Goal: Transaction & Acquisition: Obtain resource

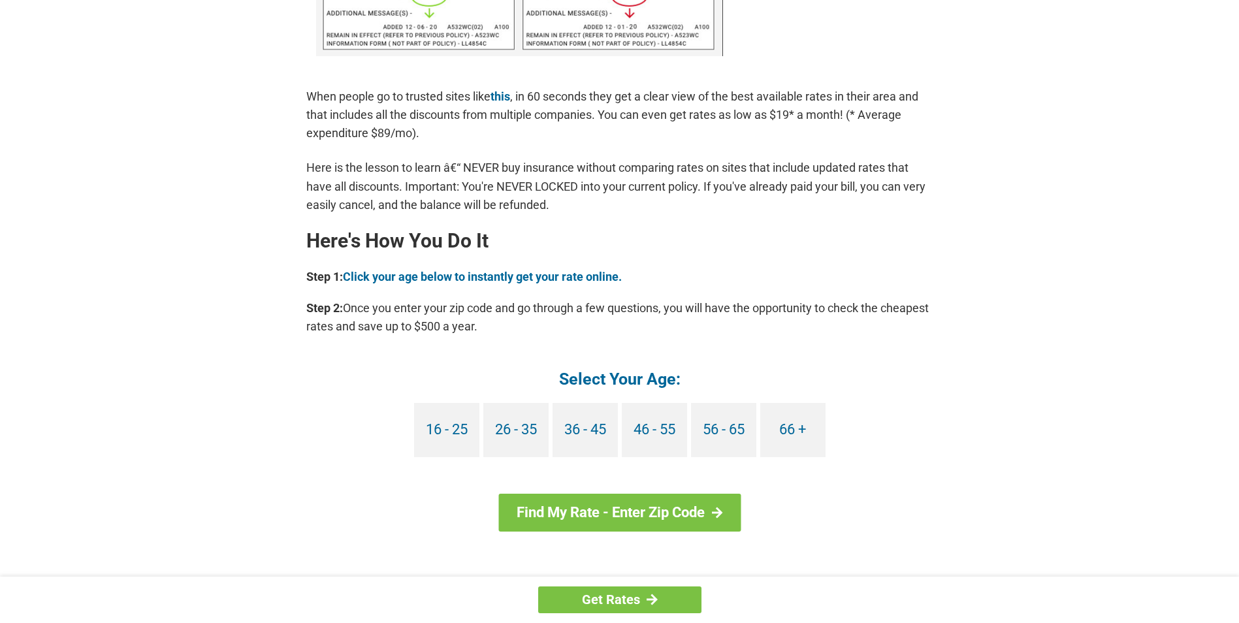
scroll to position [1371, 0]
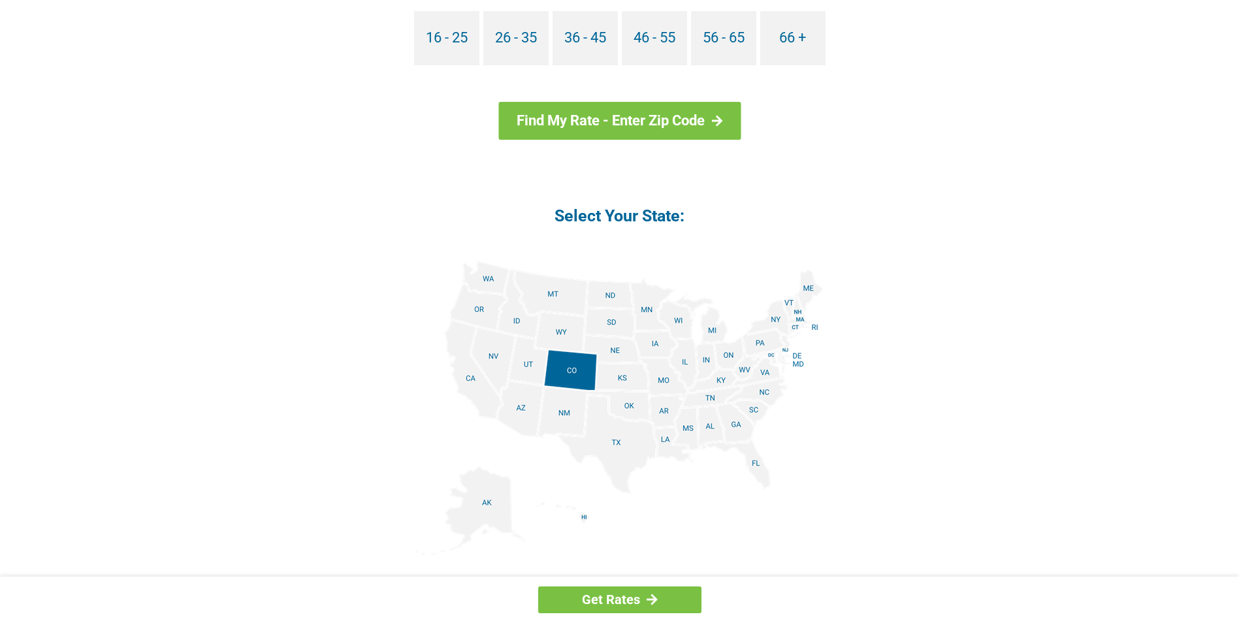
click at [665, 443] on img at bounding box center [619, 408] width 407 height 294
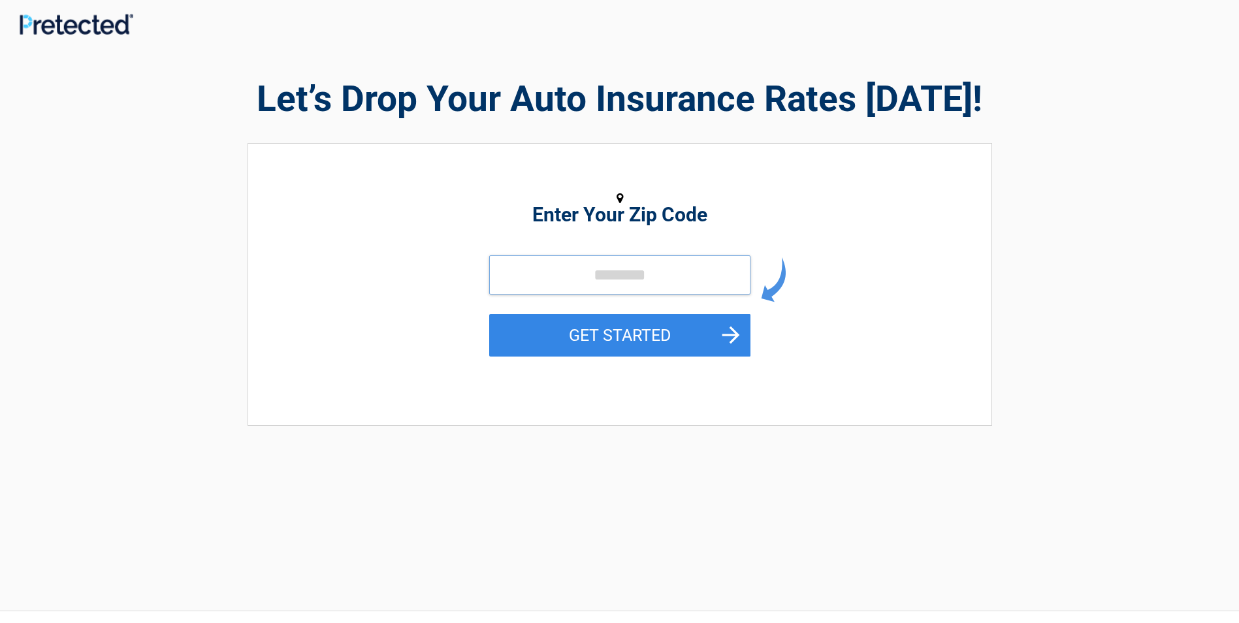
click at [672, 278] on input "tel" at bounding box center [619, 274] width 261 height 39
click at [552, 266] on input "tel" at bounding box center [619, 274] width 261 height 39
type input "*****"
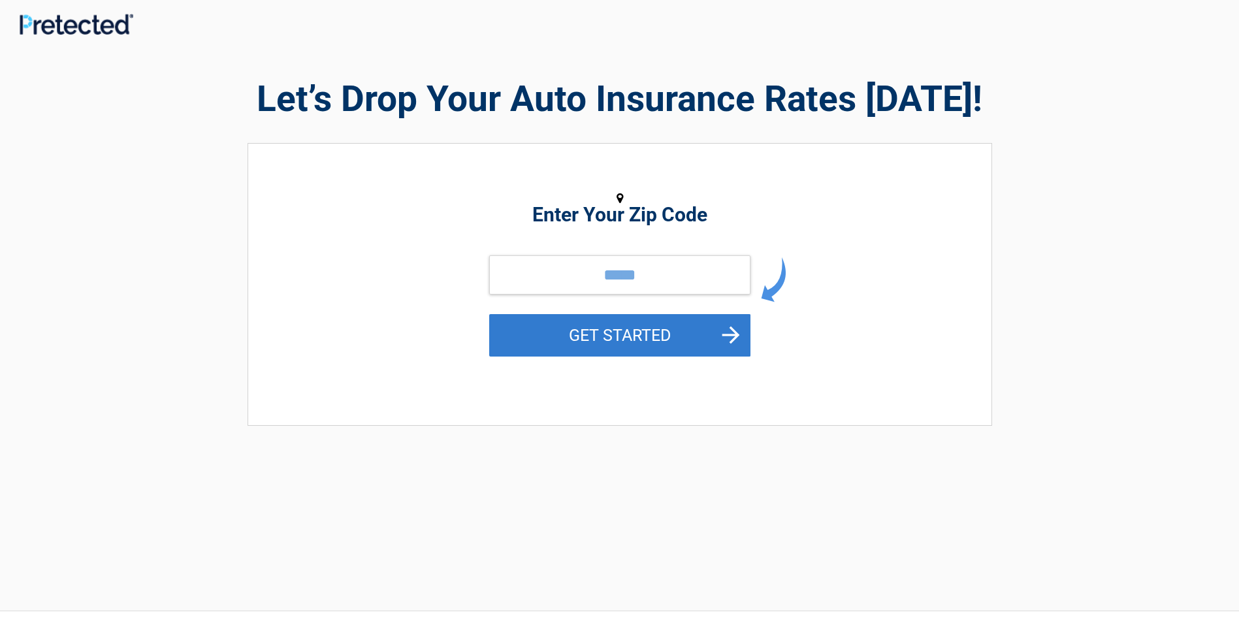
click at [586, 331] on button "GET STARTED" at bounding box center [619, 335] width 261 height 42
